Goal: Task Accomplishment & Management: Use online tool/utility

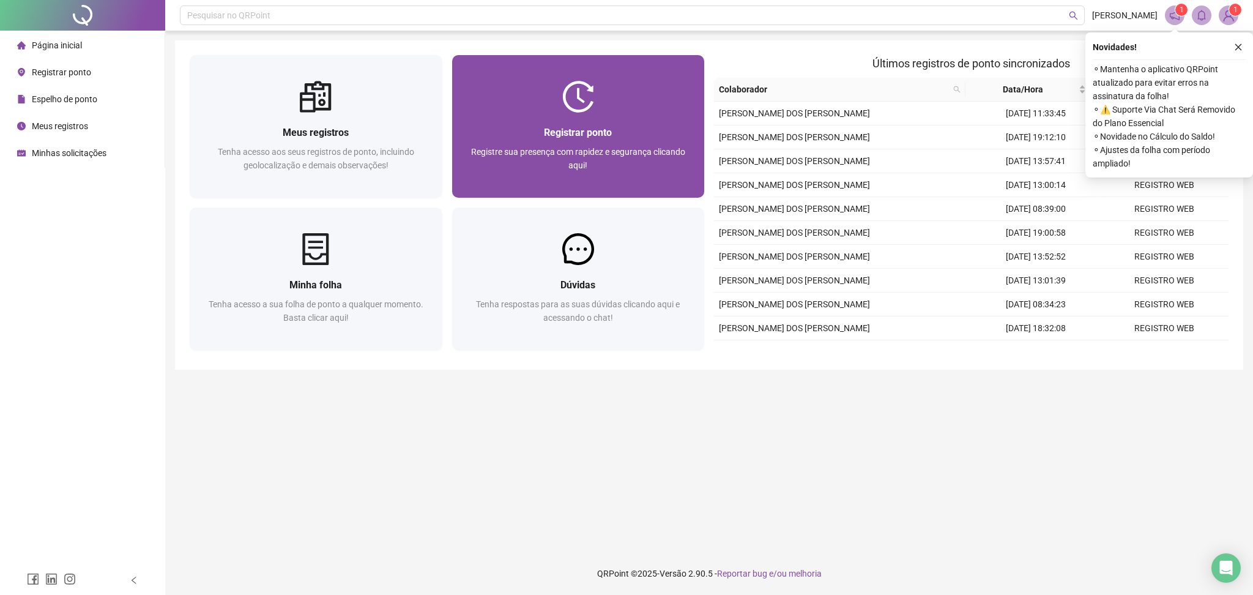
click at [614, 127] on div "Registrar ponto" at bounding box center [578, 132] width 223 height 15
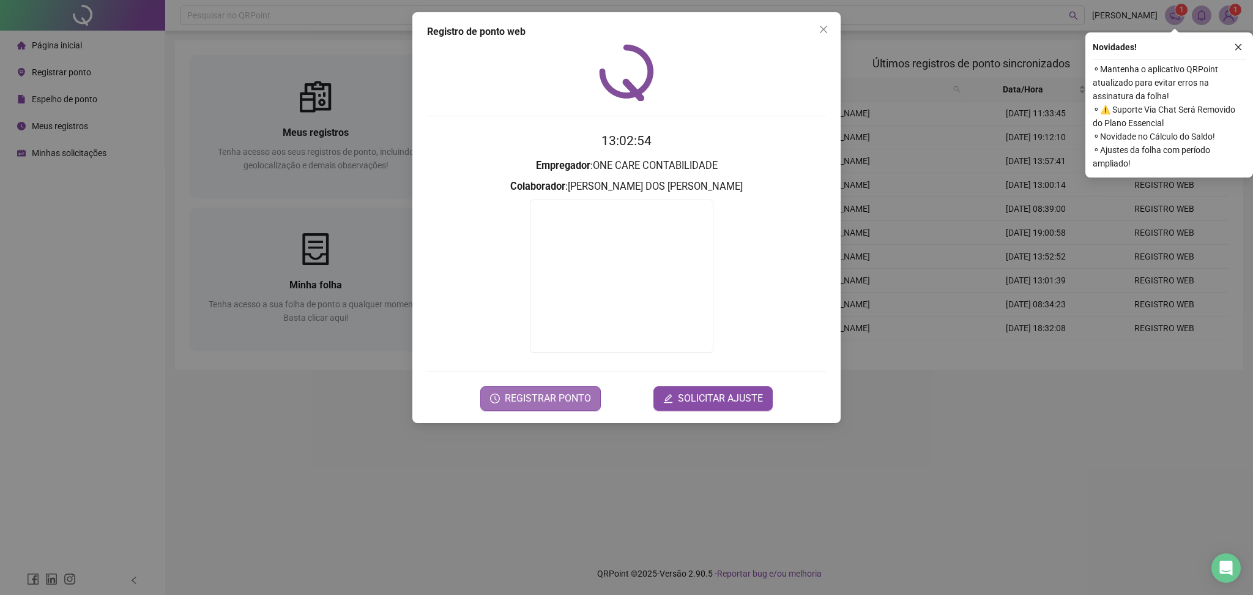
click at [578, 391] on span "REGISTRAR PONTO" at bounding box center [548, 398] width 86 height 15
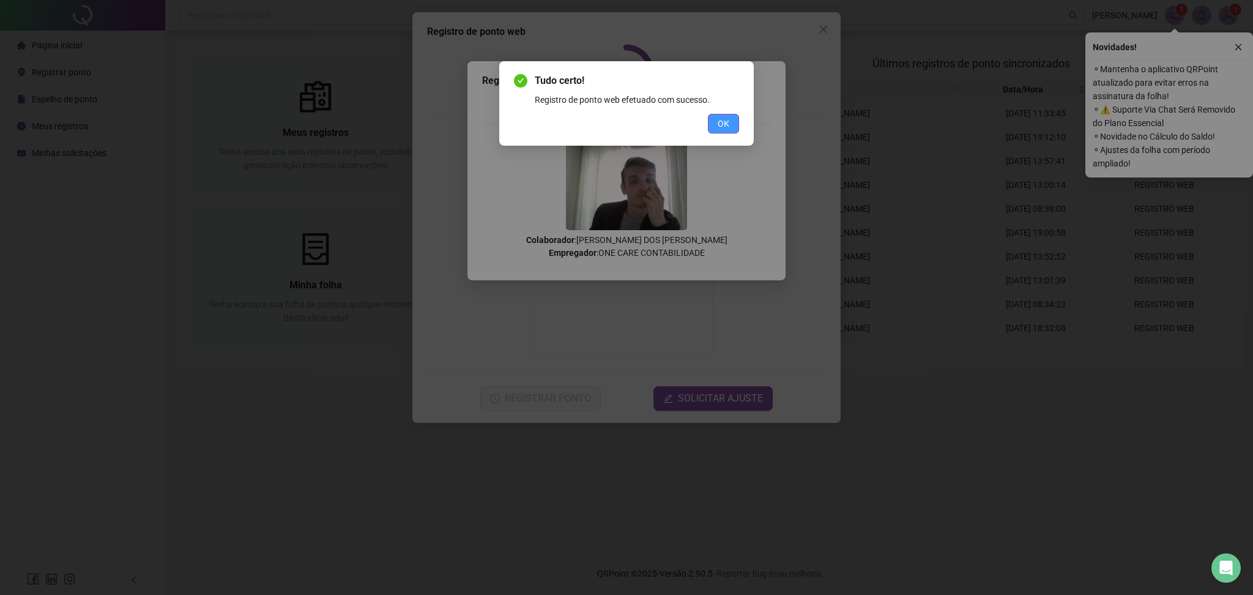
click at [718, 124] on span "OK" at bounding box center [724, 123] width 12 height 13
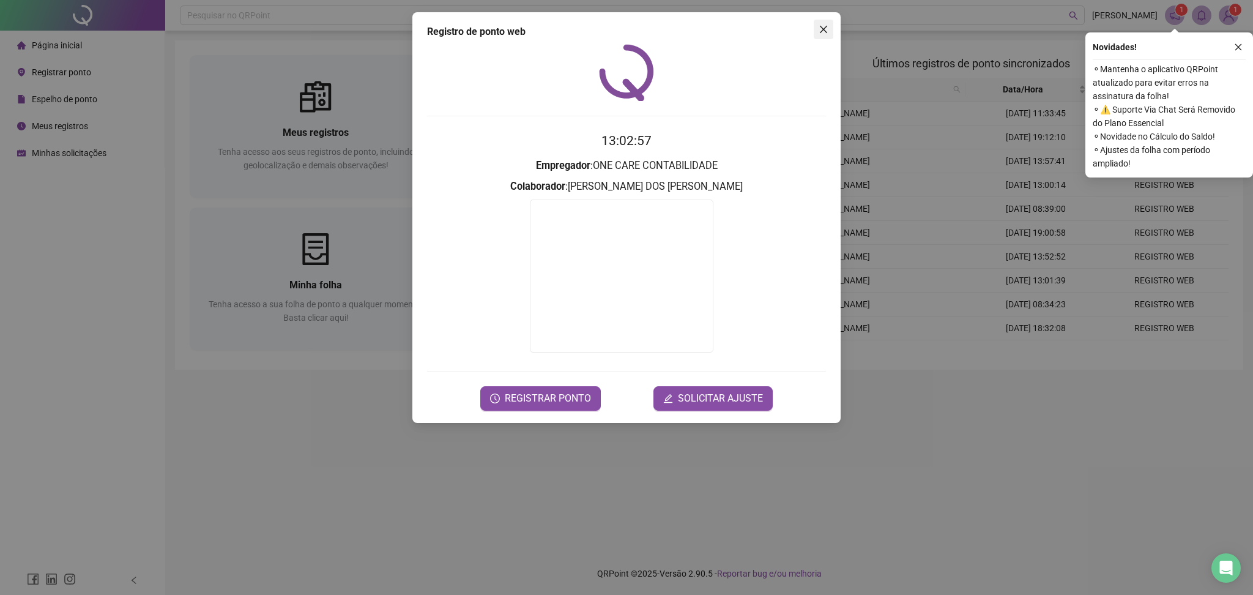
click at [824, 32] on icon "close" at bounding box center [824, 29] width 10 height 10
